Goal: Connect with others: Connect with other users

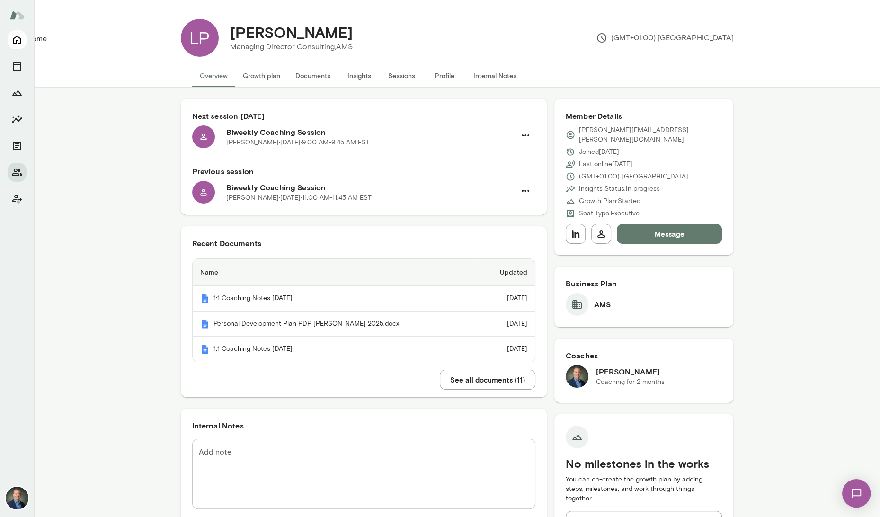
click at [17, 43] on icon "Home" at bounding box center [16, 39] width 11 height 11
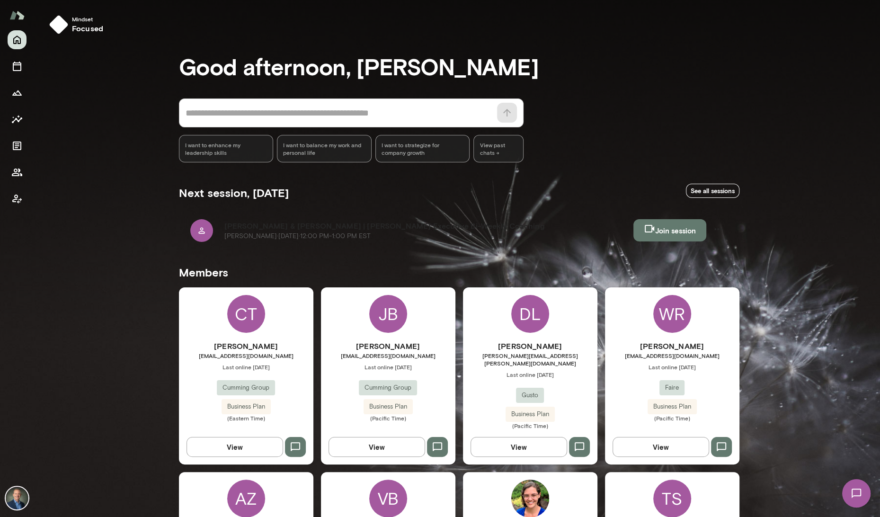
click at [669, 232] on button "Join session" at bounding box center [669, 230] width 73 height 22
click at [207, 325] on div "CT [PERSON_NAME] [EMAIL_ADDRESS][DOMAIN_NAME] Last online [DATE] Cumming Group …" at bounding box center [246, 375] width 134 height 177
